Goal: Transaction & Acquisition: Purchase product/service

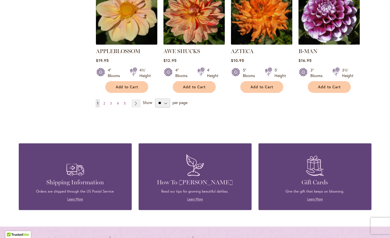
scroll to position [495, 0]
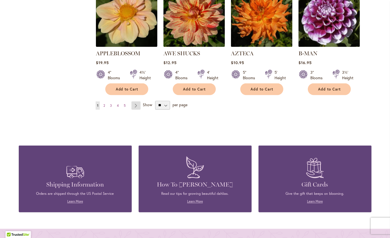
click at [135, 102] on link "Page Next" at bounding box center [135, 106] width 9 height 8
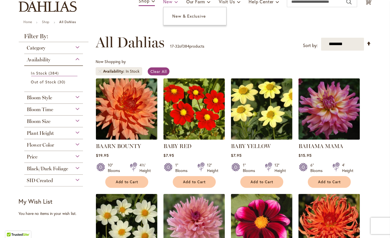
scroll to position [48, 0]
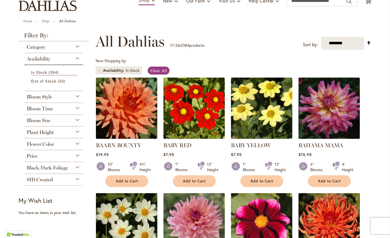
click at [77, 142] on div "Flower Color" at bounding box center [53, 143] width 59 height 9
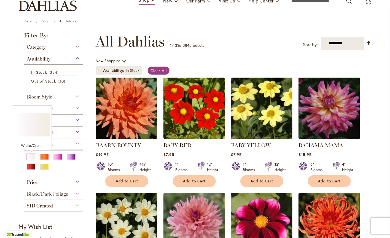
click at [29, 155] on div "White/Cream" at bounding box center [31, 157] width 9 height 6
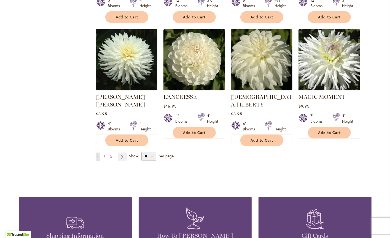
scroll to position [454, 0]
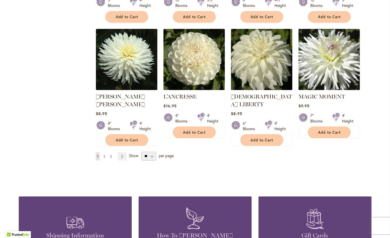
click at [163, 153] on span "per page" at bounding box center [166, 155] width 15 height 5
click at [121, 153] on link "Page Next" at bounding box center [122, 157] width 9 height 8
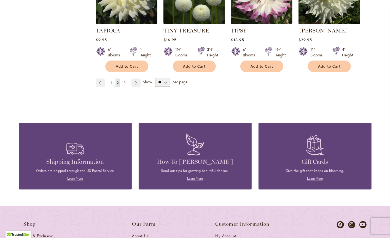
scroll to position [526, 0]
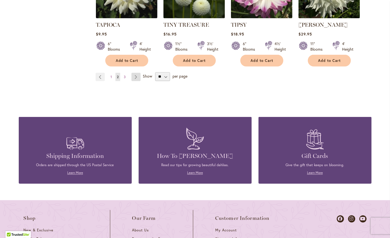
click at [138, 73] on link "Page Next" at bounding box center [135, 77] width 9 height 8
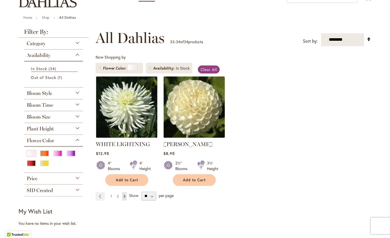
scroll to position [13, 0]
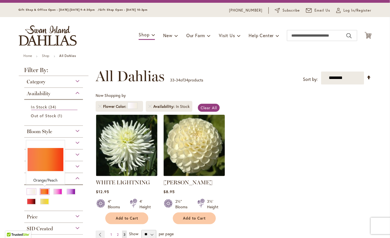
click at [45, 191] on div "Orange/Peach" at bounding box center [44, 192] width 9 height 6
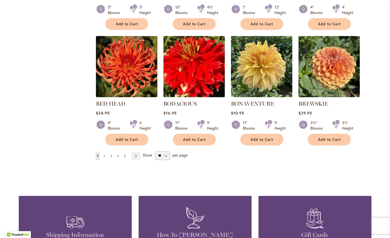
scroll to position [447, 0]
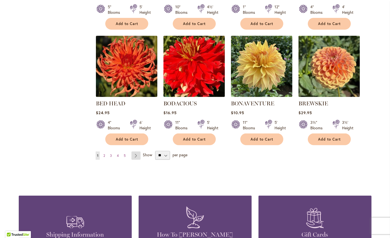
click at [135, 152] on link "Page Next" at bounding box center [135, 156] width 9 height 8
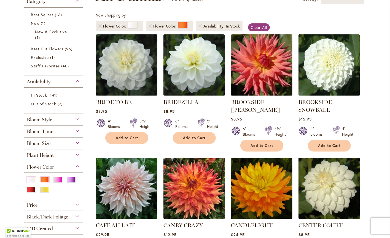
scroll to position [95, 0]
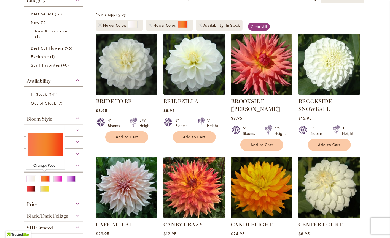
click at [45, 176] on div "Orange/Peach" at bounding box center [44, 179] width 9 height 6
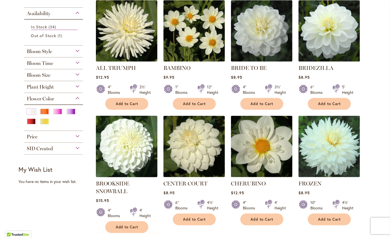
scroll to position [124, 0]
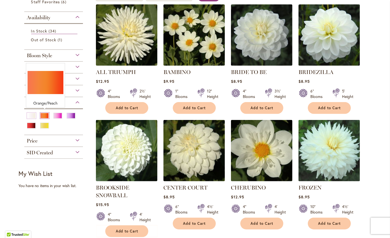
click at [40, 114] on div "Orange/Peach" at bounding box center [44, 116] width 9 height 6
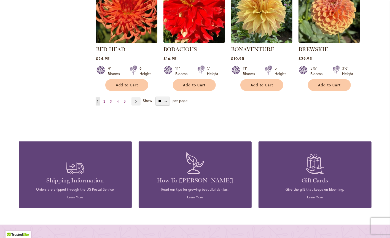
scroll to position [504, 0]
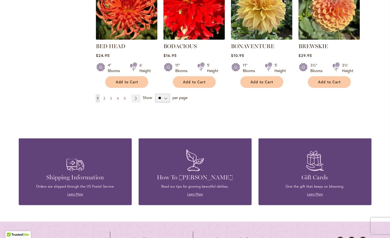
click at [104, 96] on span "2" at bounding box center [104, 98] width 2 height 4
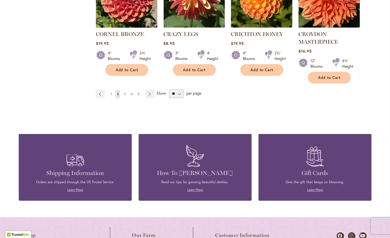
scroll to position [574, 0]
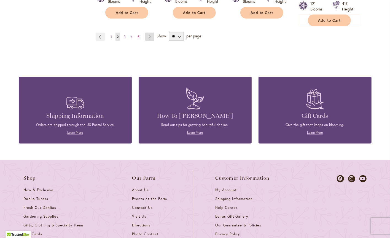
click at [150, 33] on link "Page Next" at bounding box center [149, 37] width 9 height 8
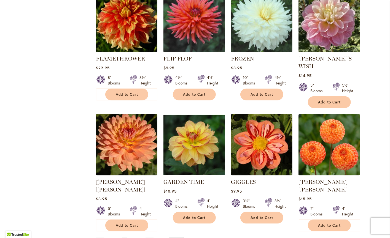
scroll to position [377, 0]
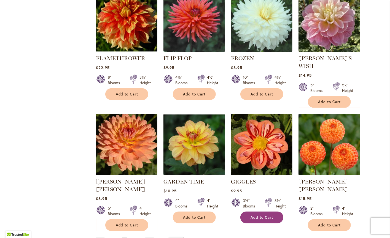
click at [277, 212] on button "Add to Cart" at bounding box center [261, 218] width 43 height 12
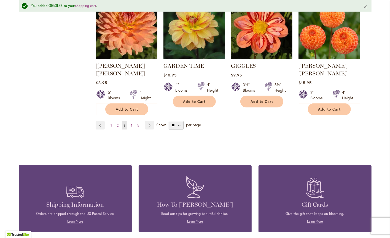
scroll to position [524, 0]
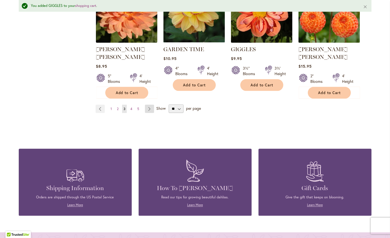
click at [149, 105] on link "Page Next" at bounding box center [149, 109] width 9 height 8
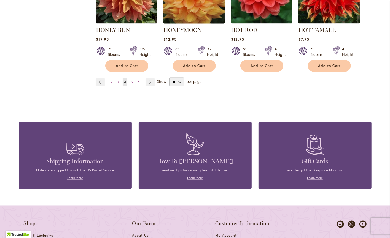
scroll to position [533, 0]
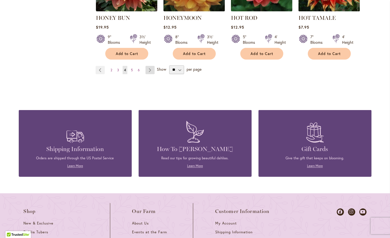
click at [149, 66] on link "Page Next" at bounding box center [149, 70] width 9 height 8
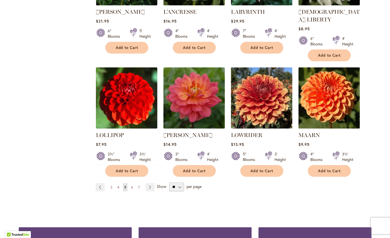
scroll to position [425, 0]
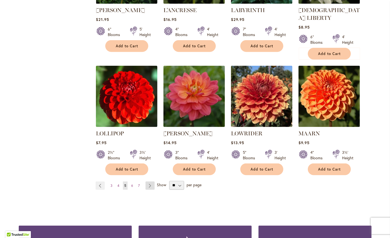
click at [149, 182] on link "Page Next" at bounding box center [149, 186] width 9 height 8
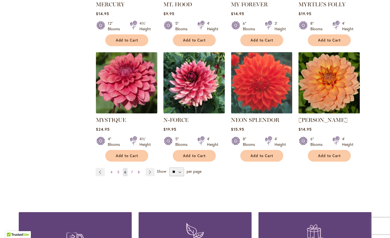
scroll to position [431, 0]
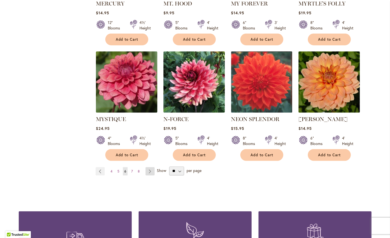
click at [153, 167] on link "Page Next" at bounding box center [149, 171] width 9 height 8
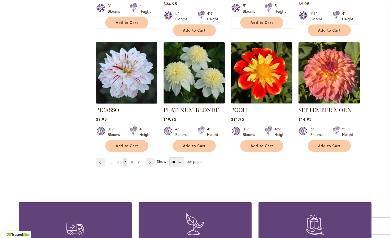
scroll to position [449, 0]
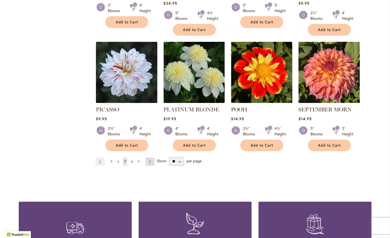
click at [148, 158] on link "Page Next" at bounding box center [149, 162] width 9 height 8
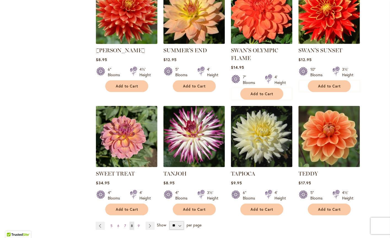
scroll to position [387, 0]
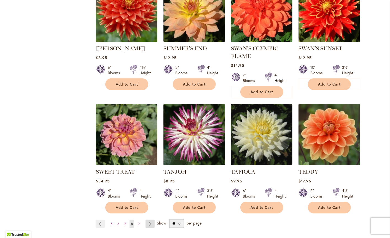
click at [150, 220] on link "Page Next" at bounding box center [149, 224] width 9 height 8
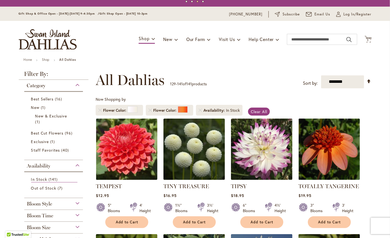
scroll to position [85, 0]
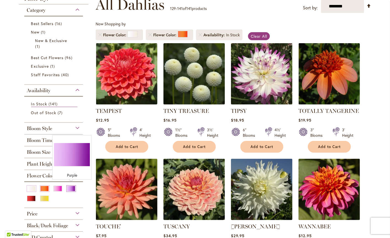
click at [71, 186] on div "Purple" at bounding box center [71, 189] width 9 height 6
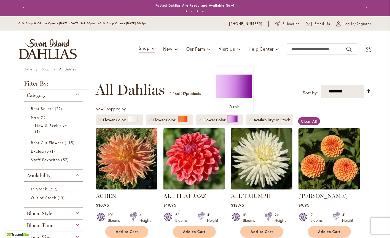
click at [232, 120] on div at bounding box center [233, 119] width 10 height 7
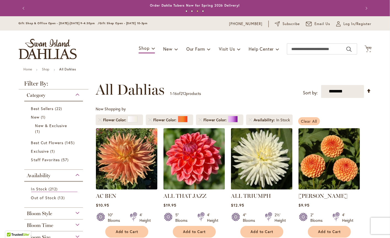
click at [303, 120] on span "Clear All" at bounding box center [309, 121] width 16 height 5
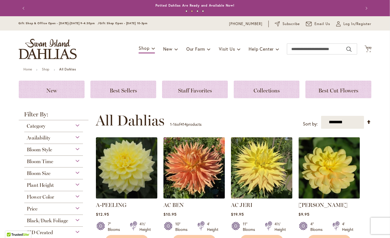
click at [77, 196] on div "Flower Color" at bounding box center [53, 195] width 59 height 9
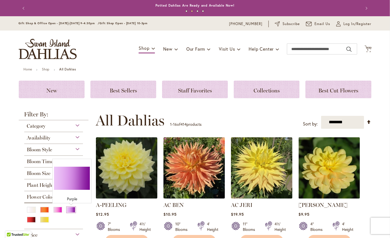
click at [72, 210] on div "Purple" at bounding box center [71, 210] width 9 height 6
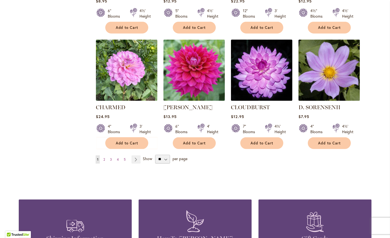
scroll to position [436, 0]
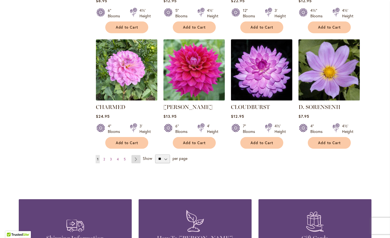
click at [135, 155] on link "Page Next" at bounding box center [135, 159] width 9 height 8
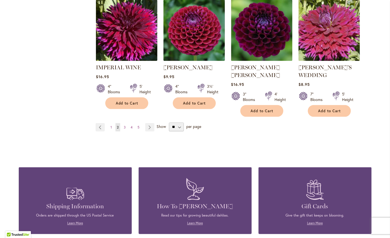
scroll to position [491, 0]
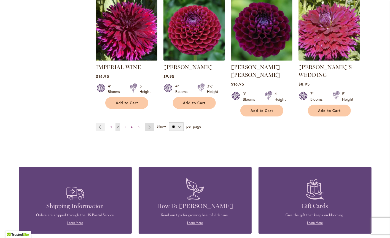
click at [149, 123] on link "Page Next" at bounding box center [149, 127] width 9 height 8
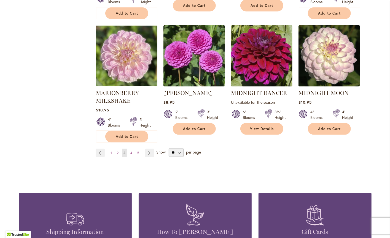
scroll to position [468, 0]
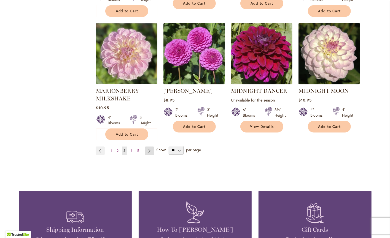
click at [150, 147] on link "Page Next" at bounding box center [149, 151] width 9 height 8
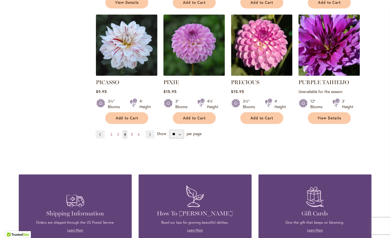
scroll to position [480, 0]
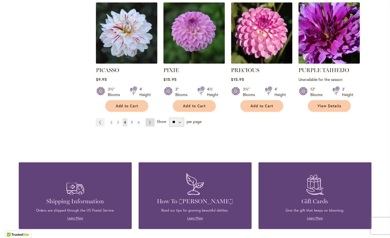
click at [151, 118] on link "Page Next" at bounding box center [149, 122] width 9 height 8
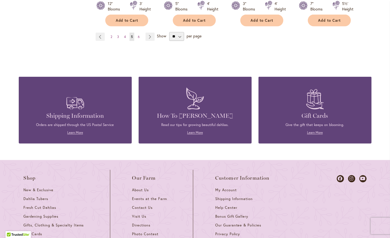
scroll to position [566, 0]
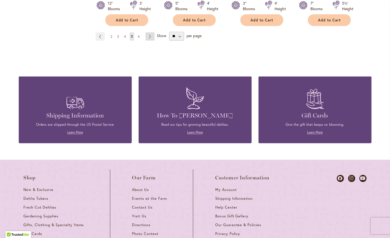
click at [150, 32] on link "Page Next" at bounding box center [149, 36] width 9 height 8
